Goal: Task Accomplishment & Management: Manage account settings

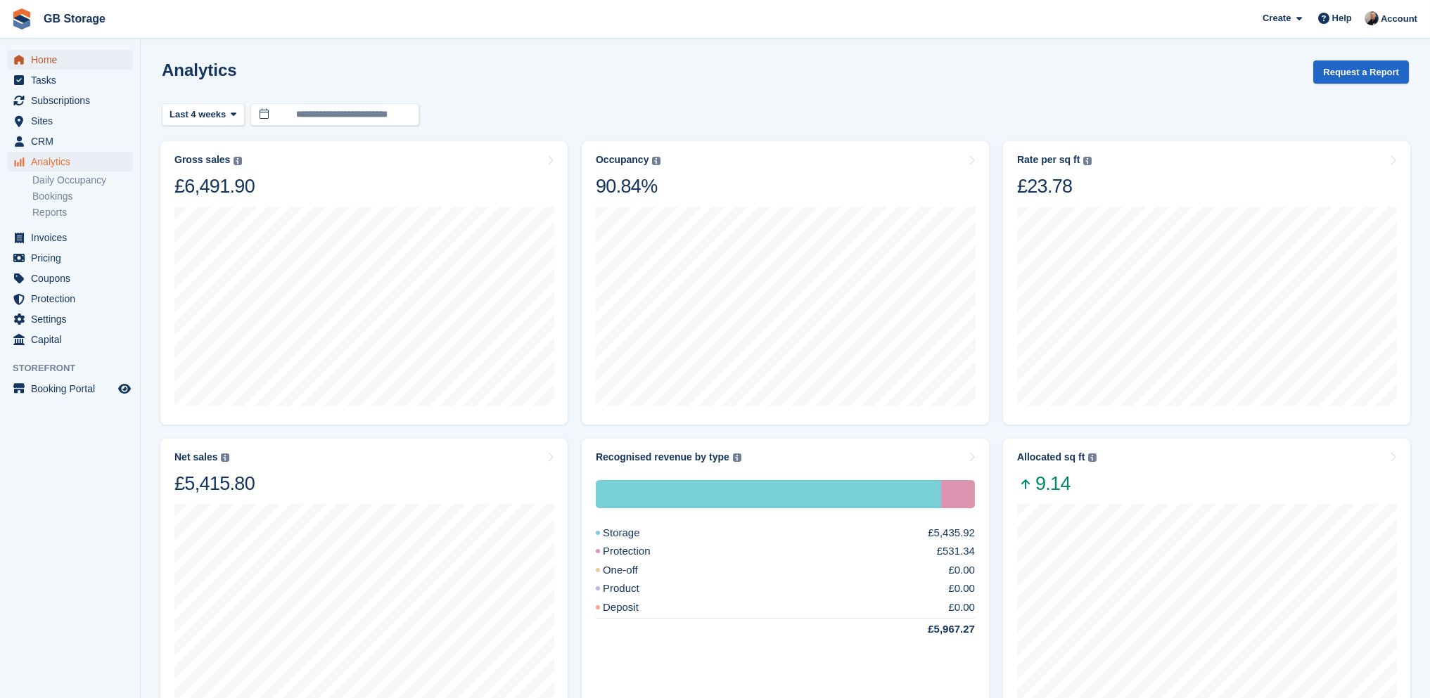
click at [52, 61] on span "Home" at bounding box center [73, 60] width 84 height 20
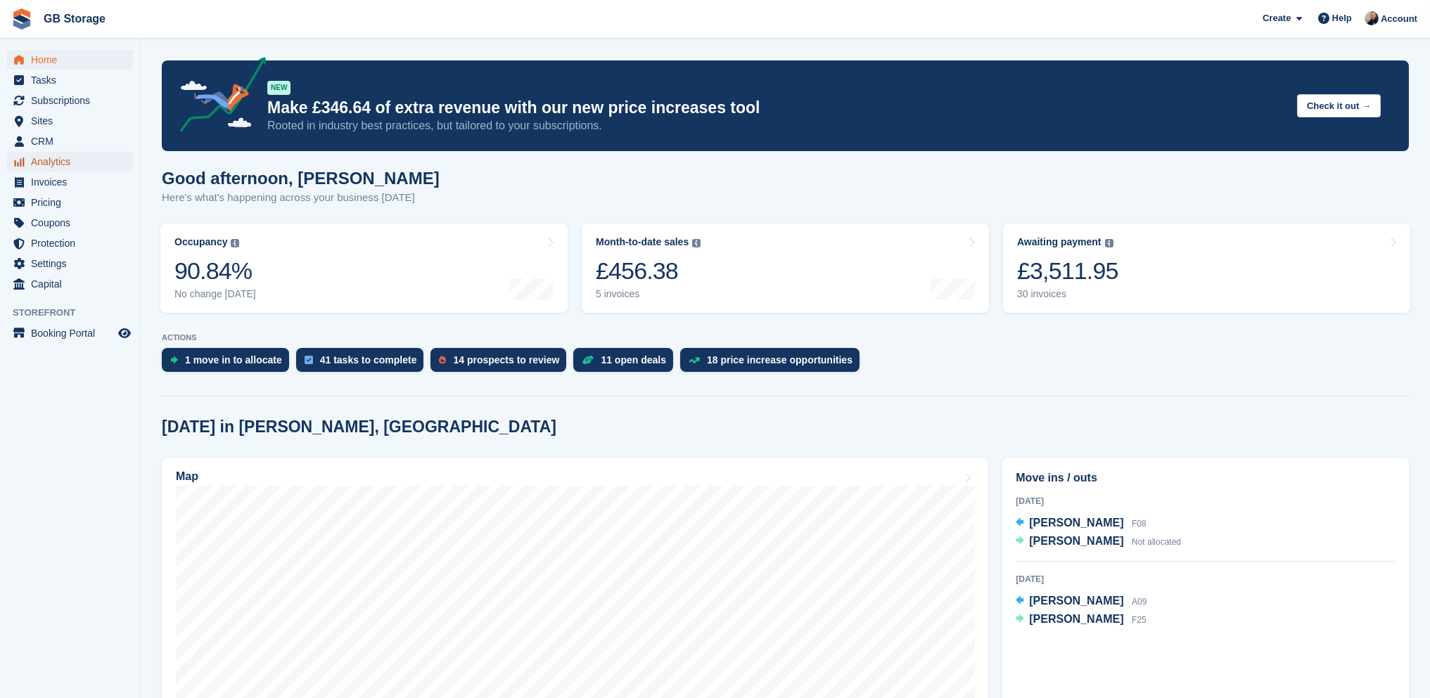
click at [55, 153] on span "Analytics" at bounding box center [73, 162] width 84 height 20
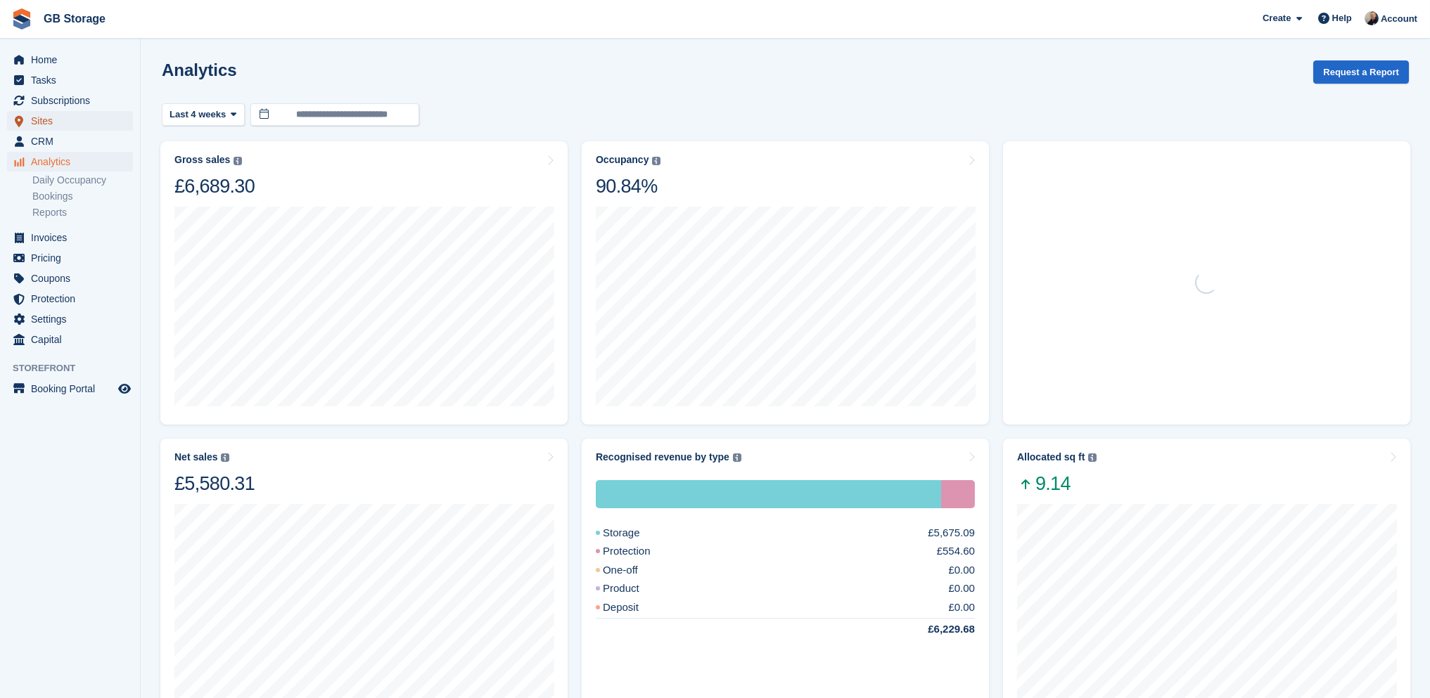
click at [67, 120] on span "Sites" at bounding box center [73, 121] width 84 height 20
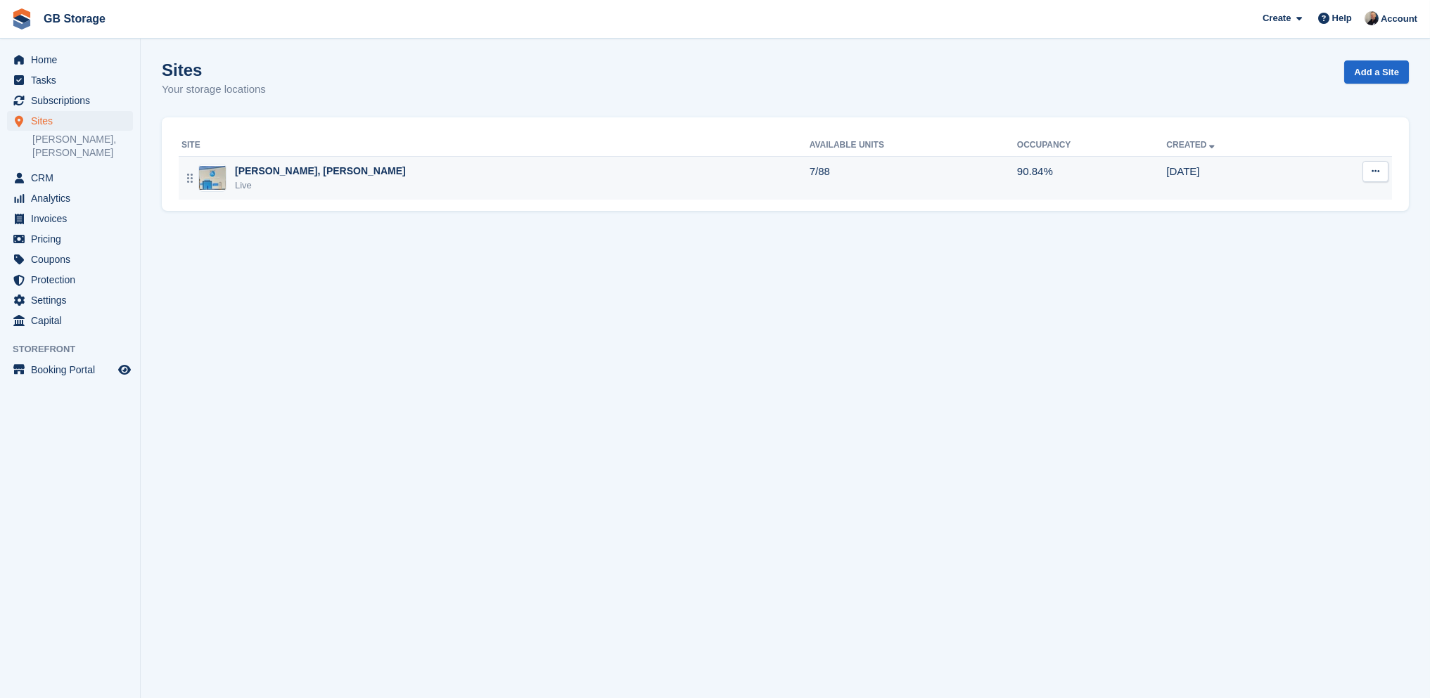
click at [283, 180] on div "Live" at bounding box center [320, 186] width 171 height 14
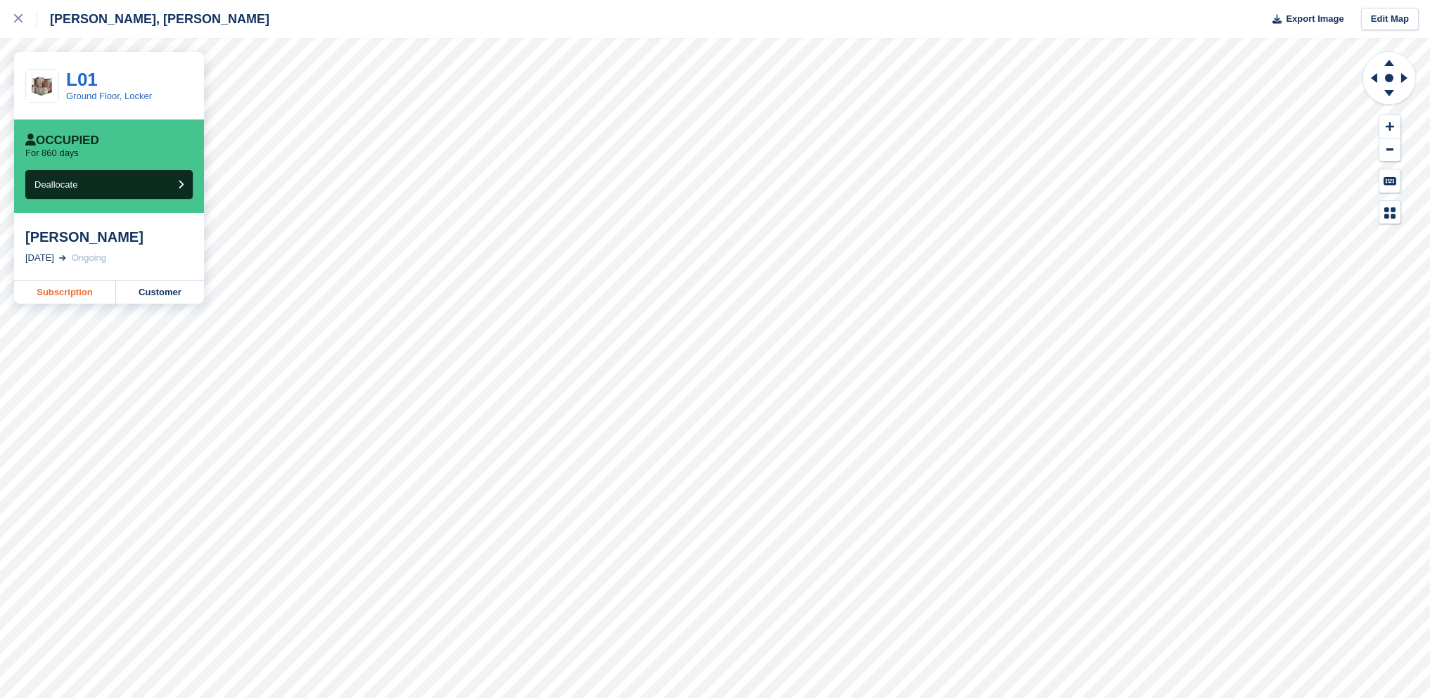
click at [90, 292] on link "Subscription" at bounding box center [65, 292] width 102 height 23
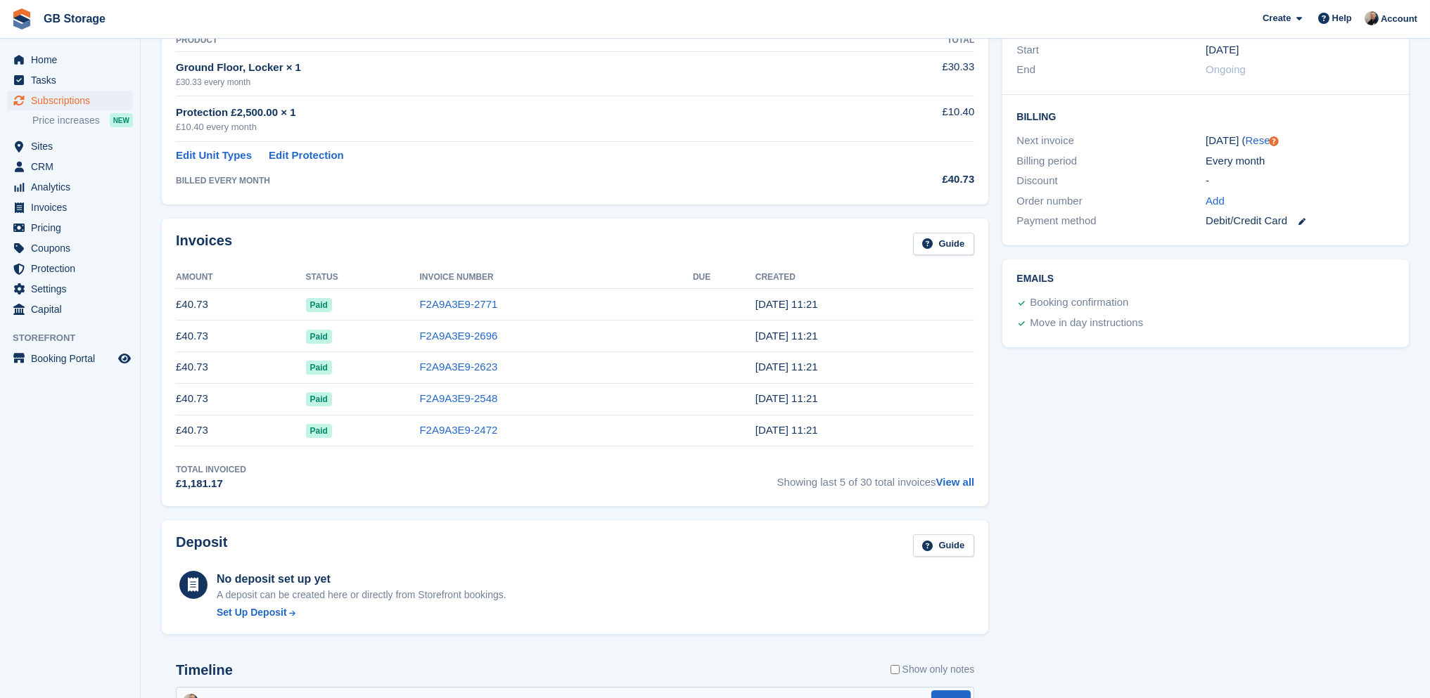
scroll to position [281, 0]
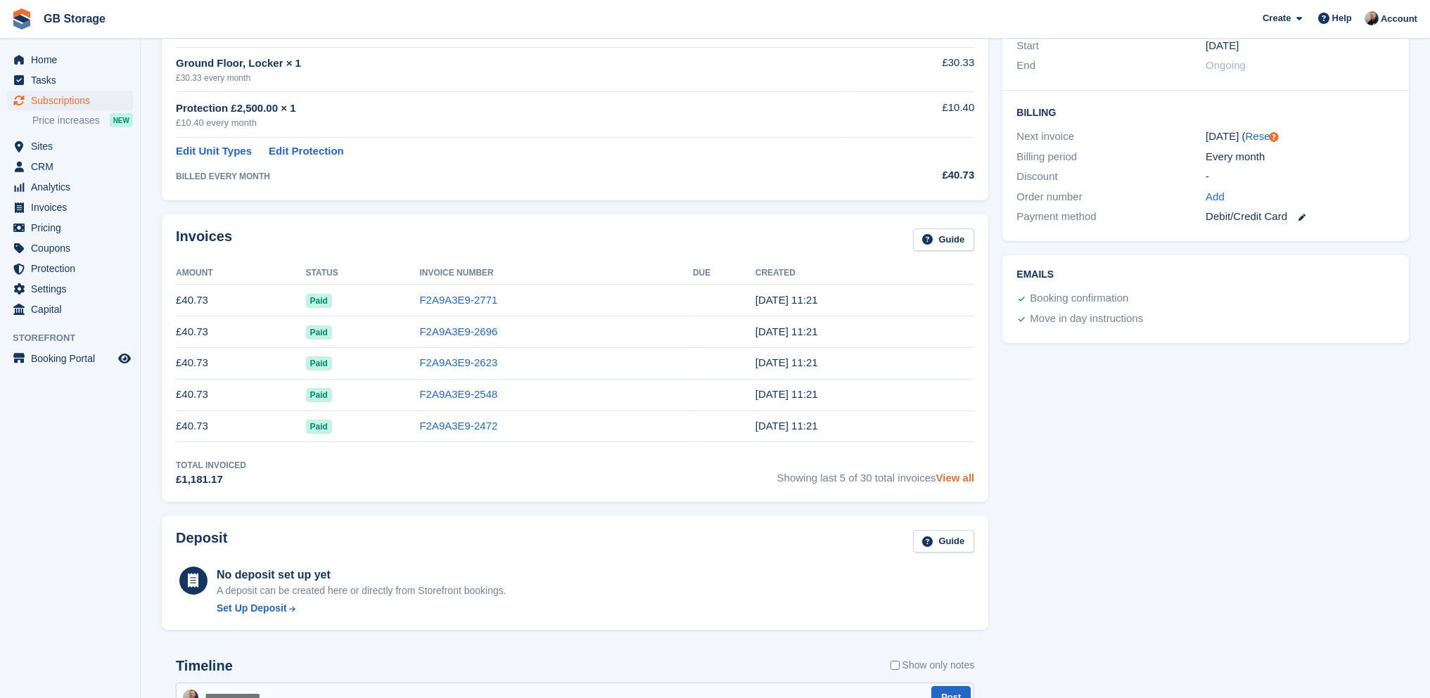
click at [954, 476] on link "View all" at bounding box center [955, 478] width 39 height 12
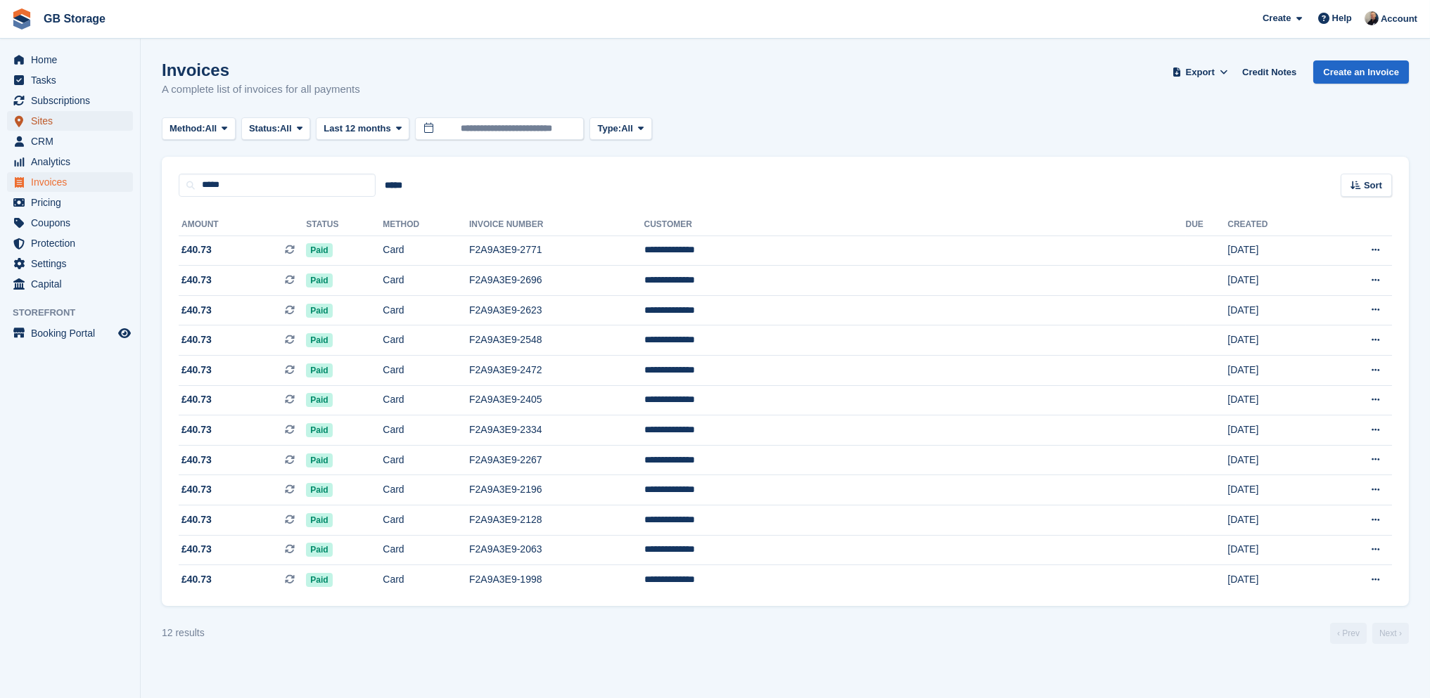
click at [82, 122] on span "Sites" at bounding box center [73, 121] width 84 height 20
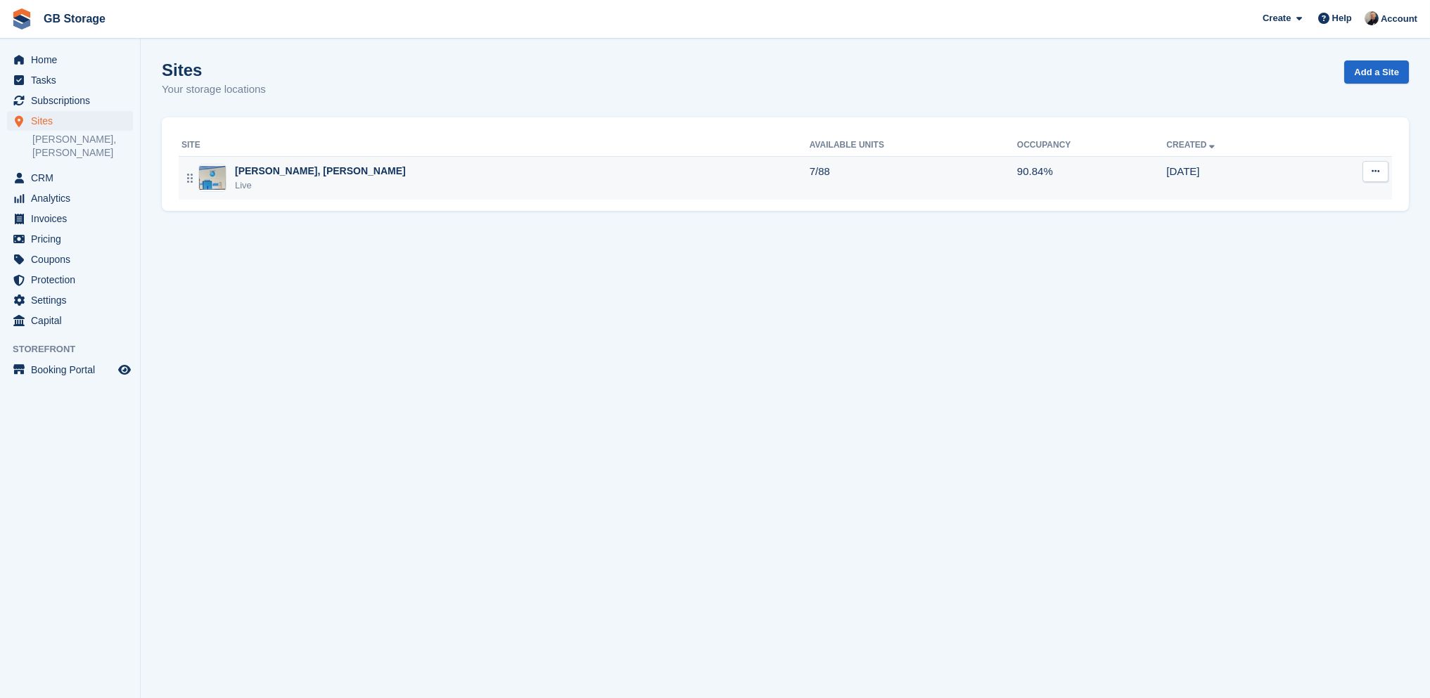
click at [267, 174] on div "[PERSON_NAME], [PERSON_NAME]" at bounding box center [320, 171] width 171 height 15
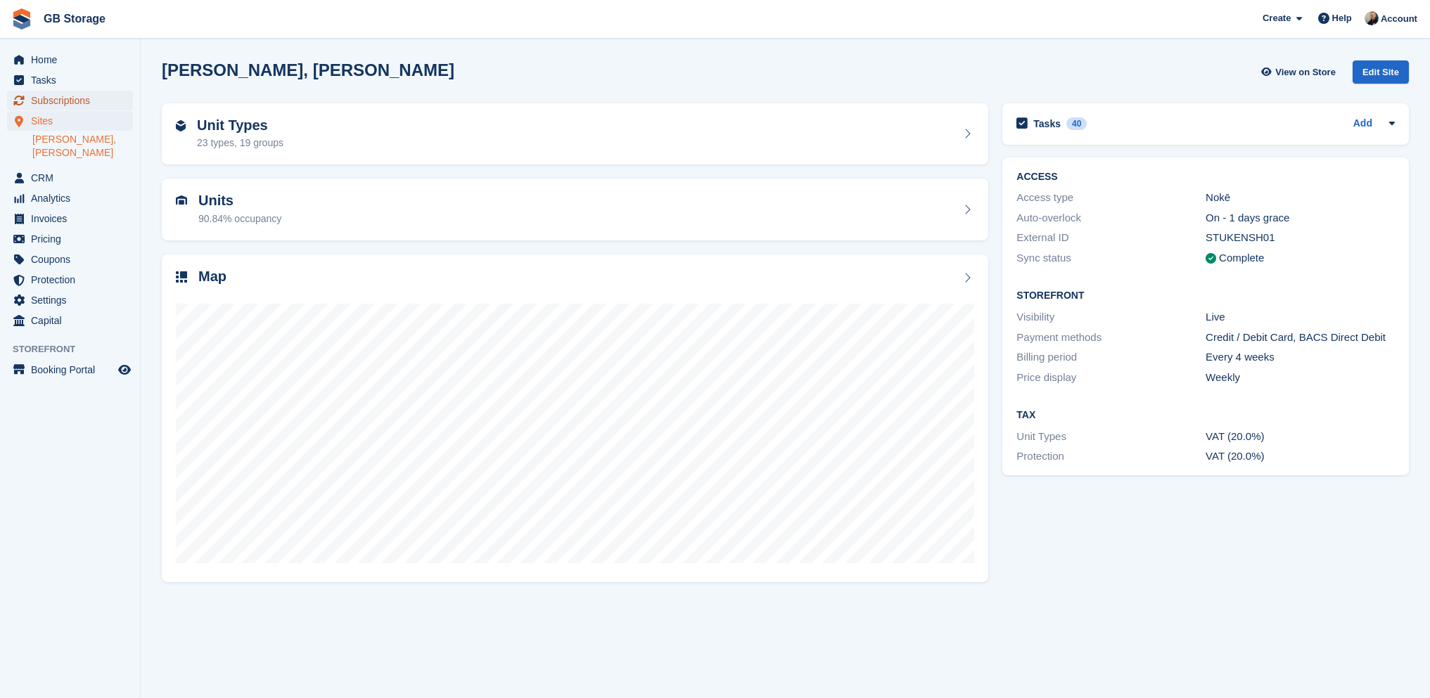
click at [81, 99] on span "Subscriptions" at bounding box center [73, 101] width 84 height 20
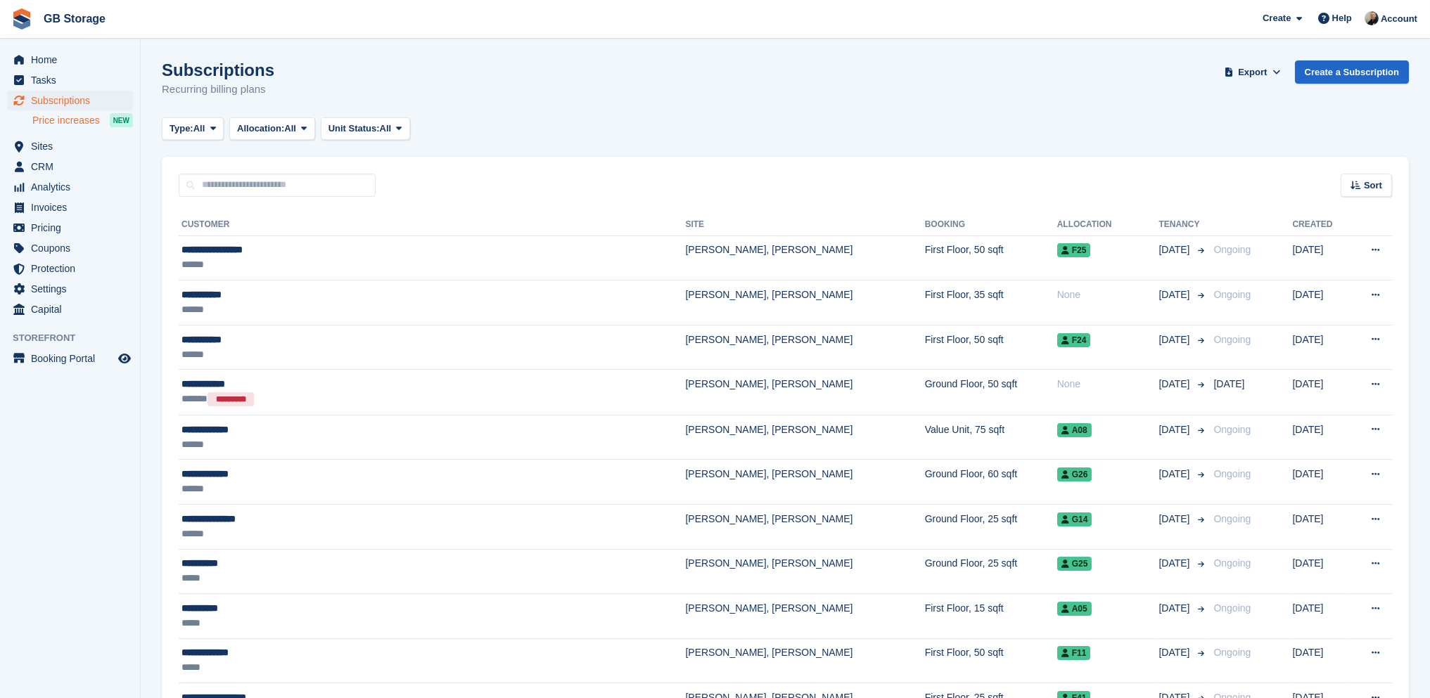
click at [83, 120] on span "Price increases" at bounding box center [66, 120] width 68 height 13
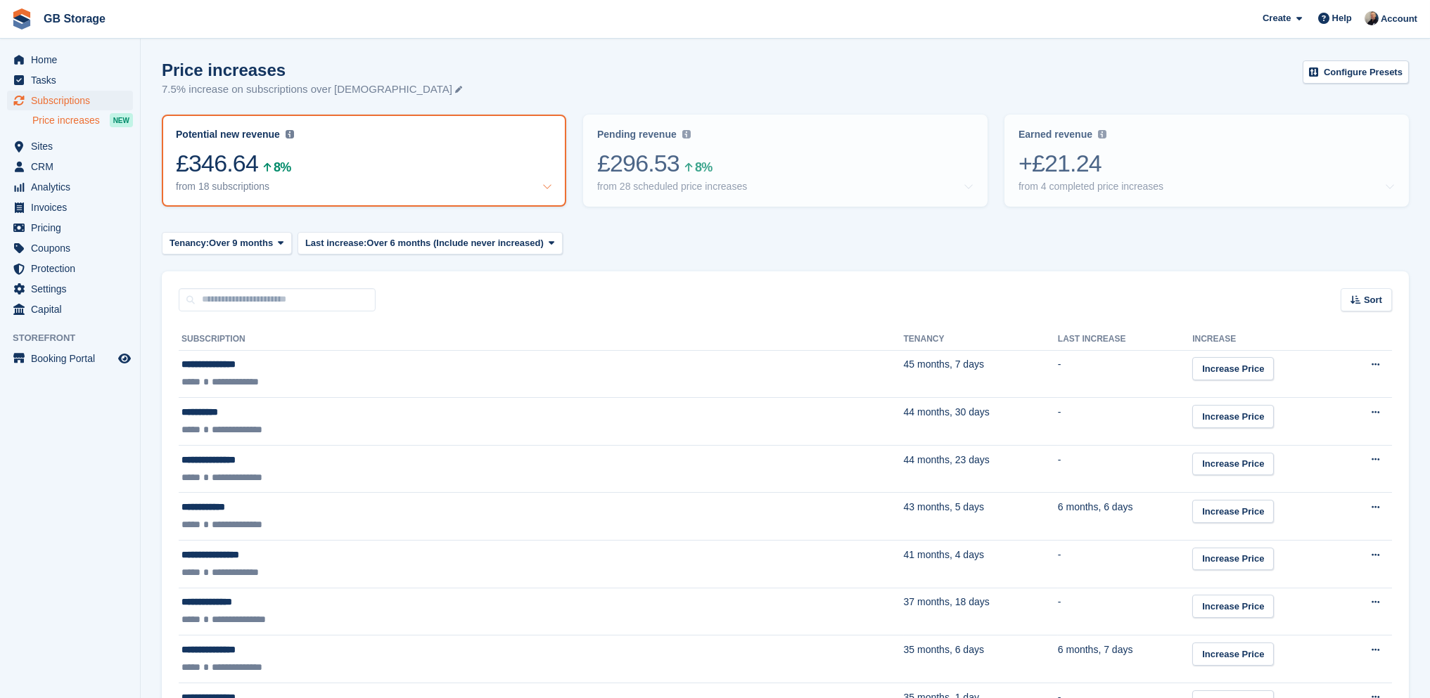
click at [454, 120] on div "Potential new revenue Potential recurring revenue based on 7.5% increase on all…" at bounding box center [364, 160] width 402 height 89
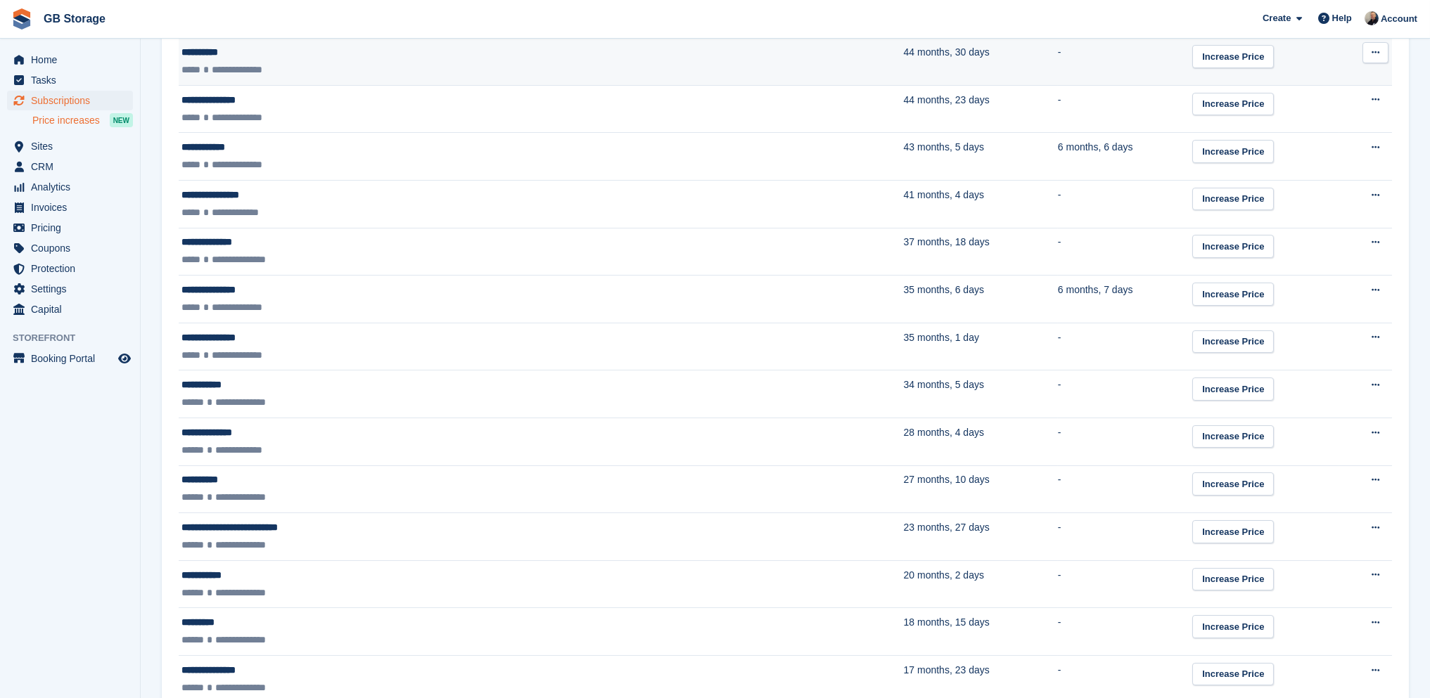
scroll to position [149, 0]
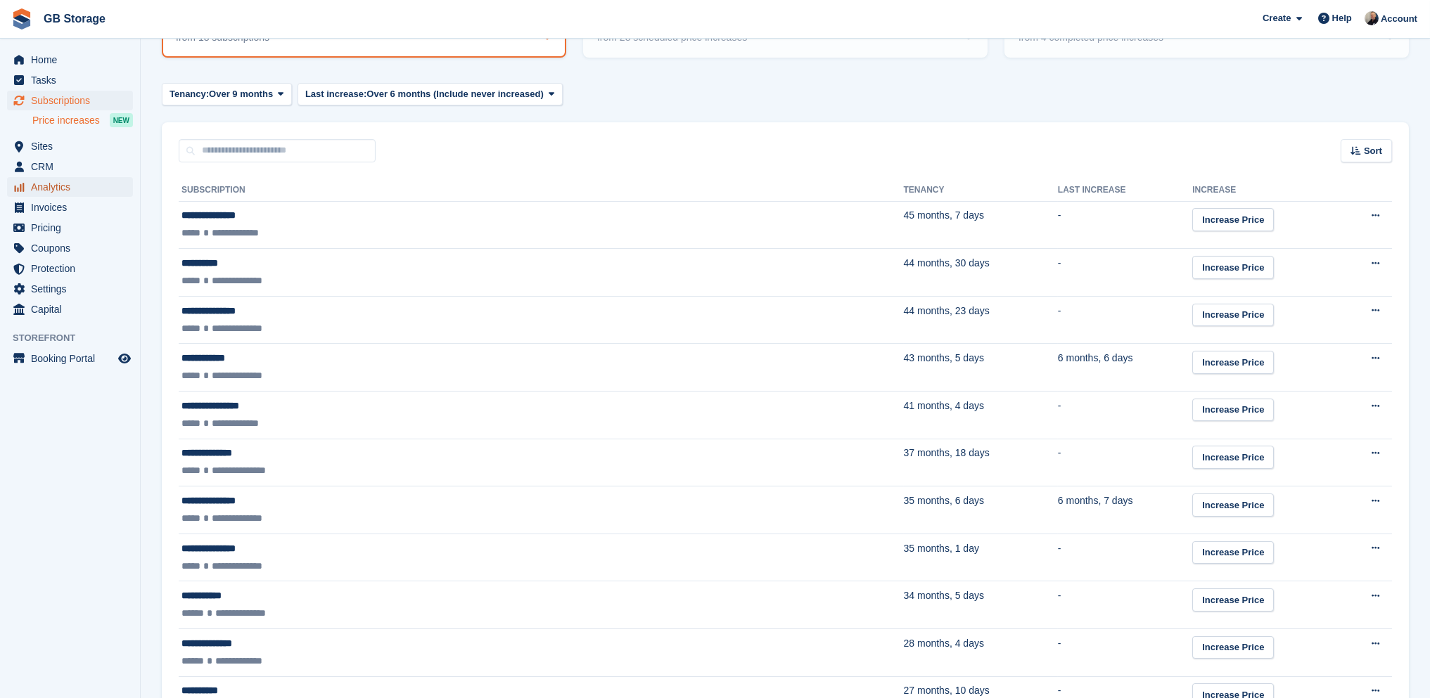
click at [43, 177] on span "Analytics" at bounding box center [73, 187] width 84 height 20
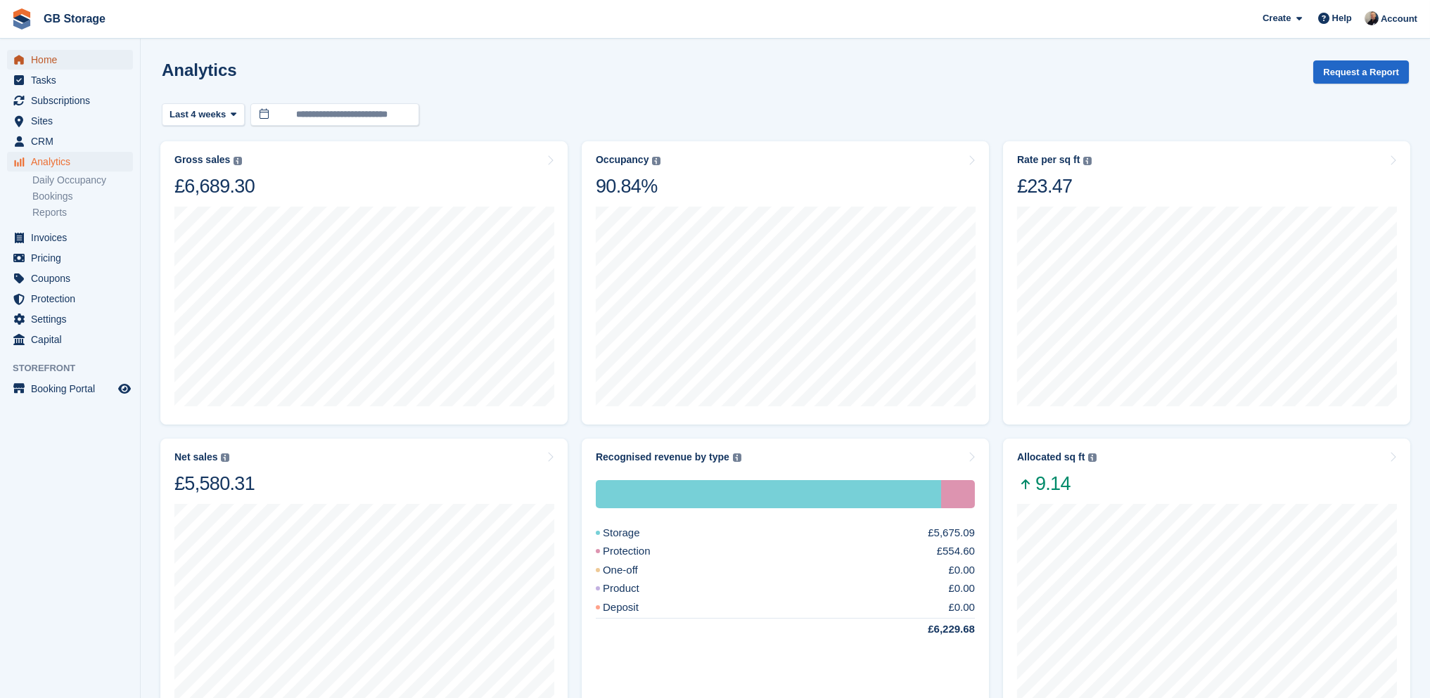
click at [51, 60] on span "Home" at bounding box center [73, 60] width 84 height 20
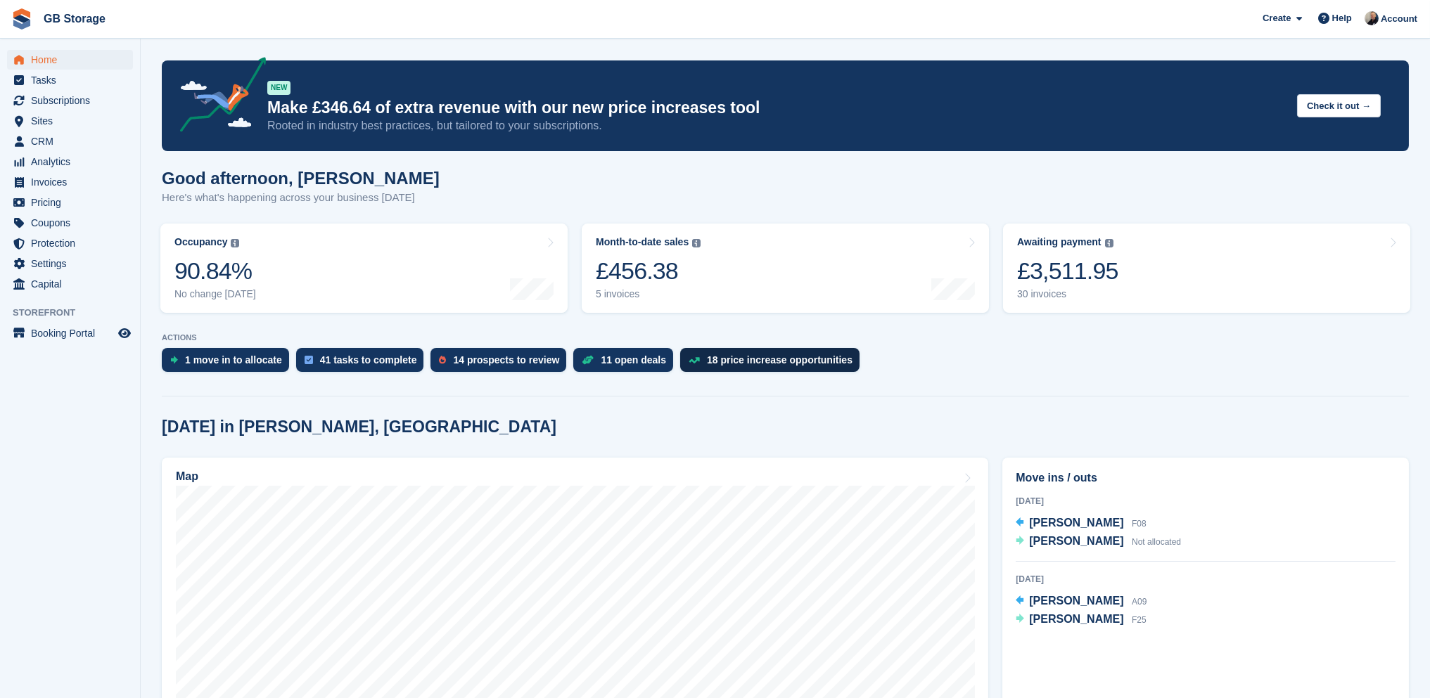
click at [719, 354] on div "18 price increase opportunities" at bounding box center [780, 359] width 146 height 11
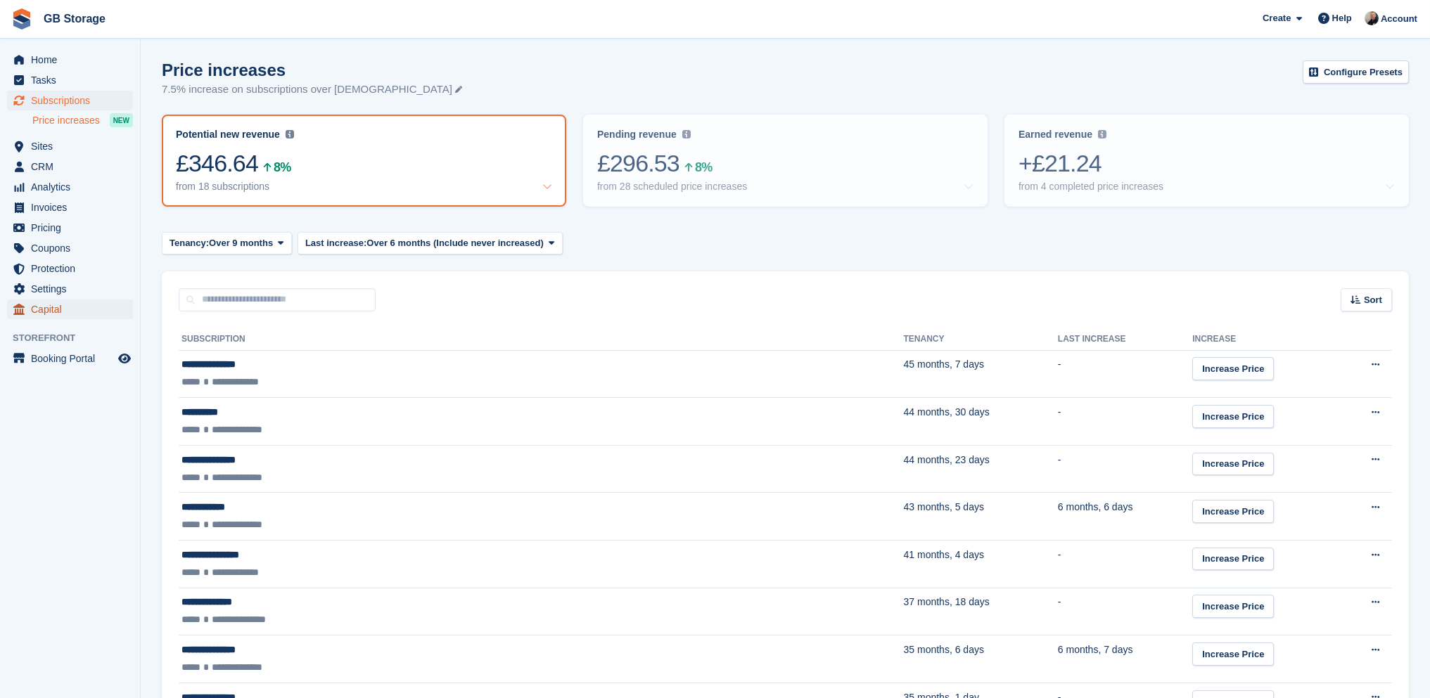
click at [95, 317] on span "Capital" at bounding box center [73, 310] width 84 height 20
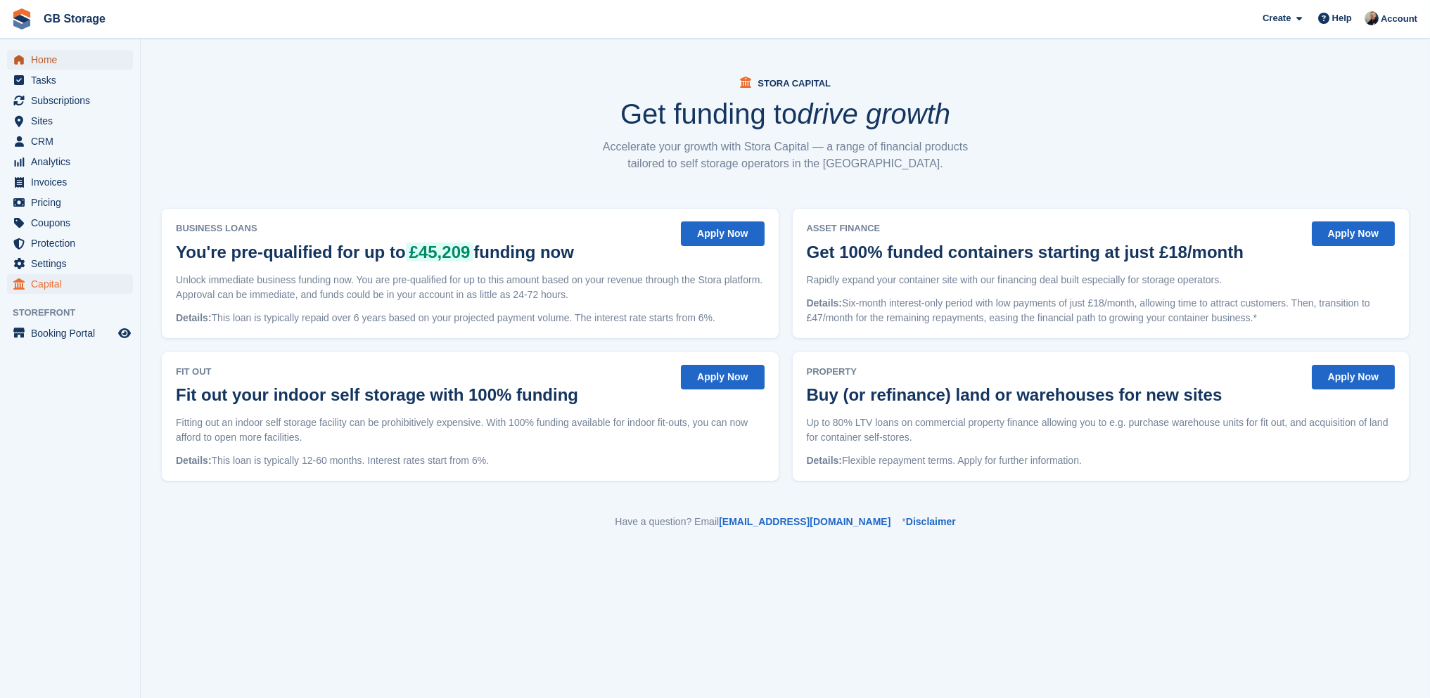
click at [46, 63] on span "Home" at bounding box center [73, 60] width 84 height 20
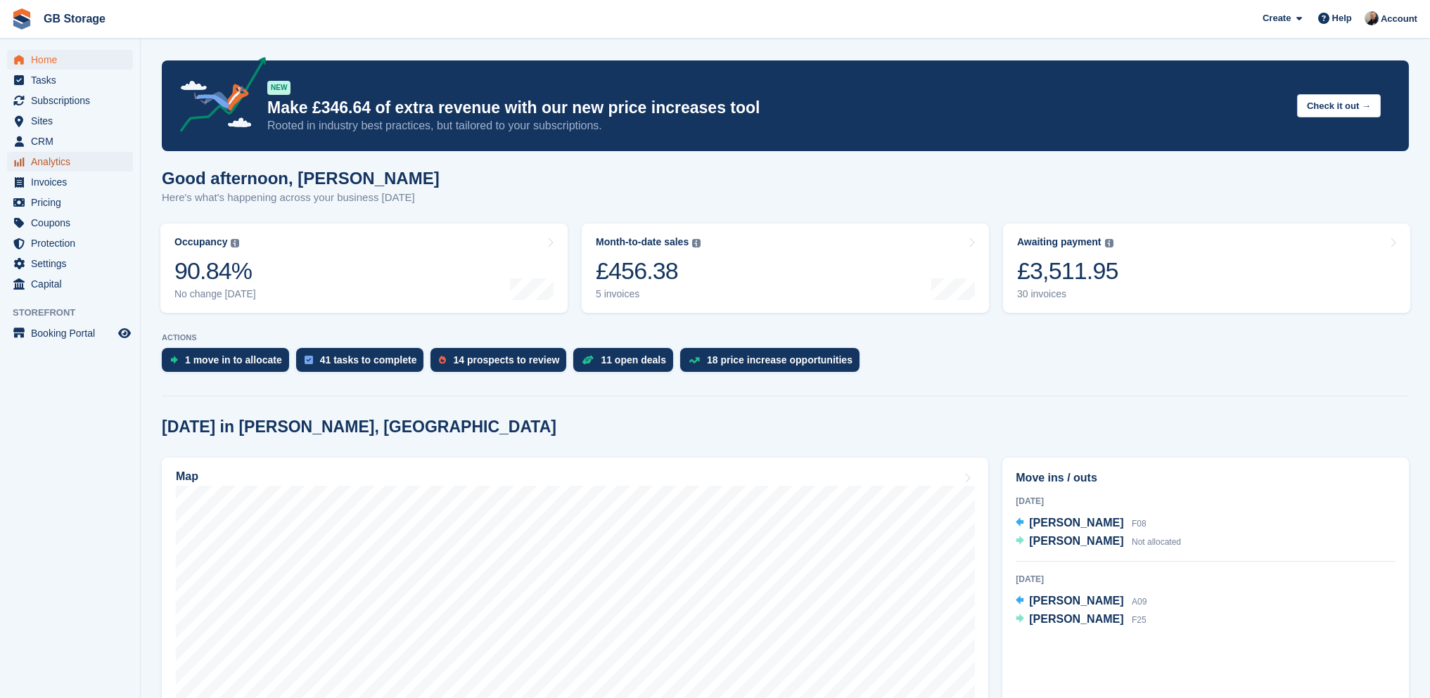
click at [68, 154] on span "Analytics" at bounding box center [73, 162] width 84 height 20
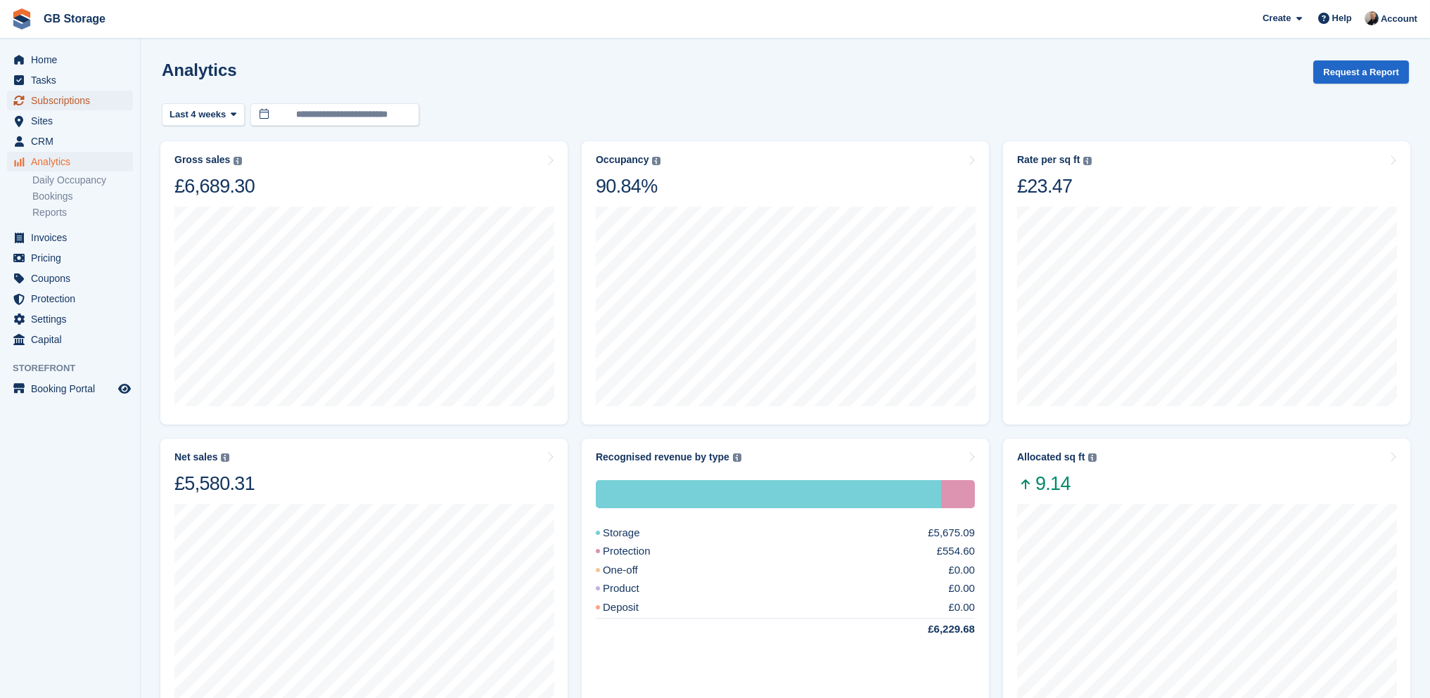
click at [72, 102] on span "Subscriptions" at bounding box center [73, 101] width 84 height 20
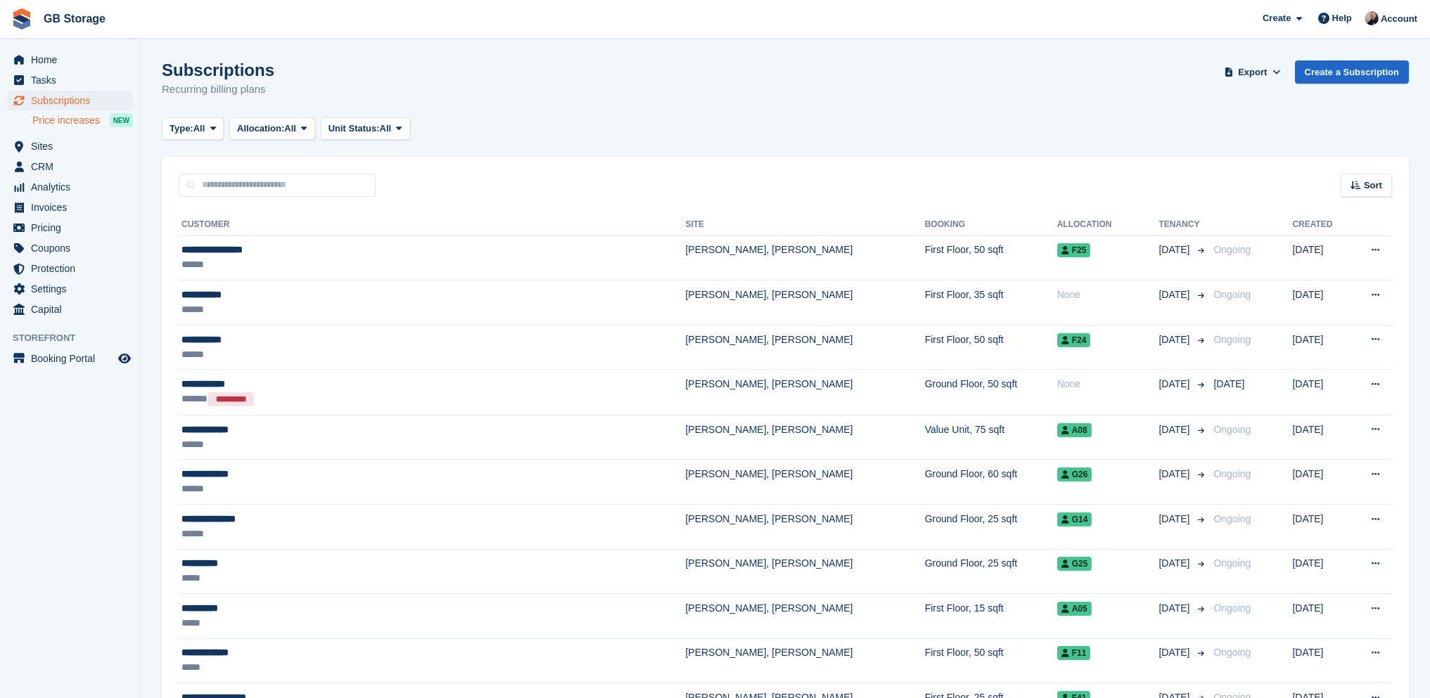
click at [79, 123] on span "Price increases" at bounding box center [66, 120] width 68 height 13
